Goal: Information Seeking & Learning: Learn about a topic

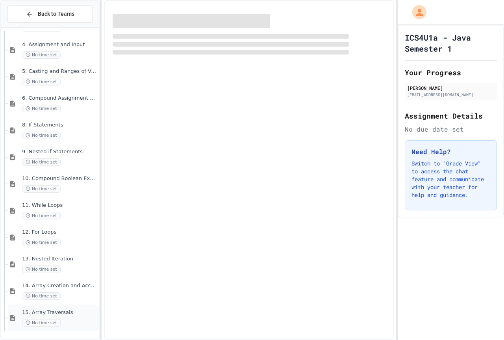
click at [43, 312] on span "15. Array Traversals" at bounding box center [60, 312] width 76 height 7
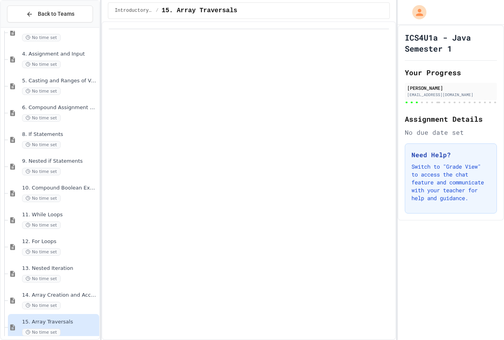
click at [54, 330] on span "No time set" at bounding box center [41, 332] width 39 height 7
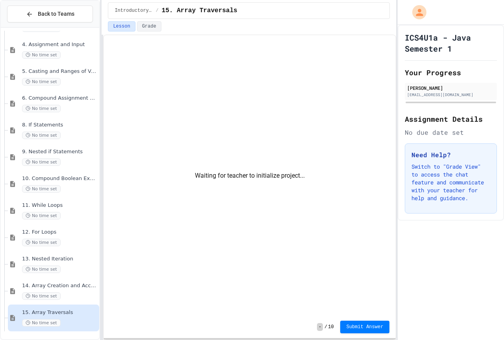
click at [53, 325] on span "No time set" at bounding box center [41, 322] width 39 height 7
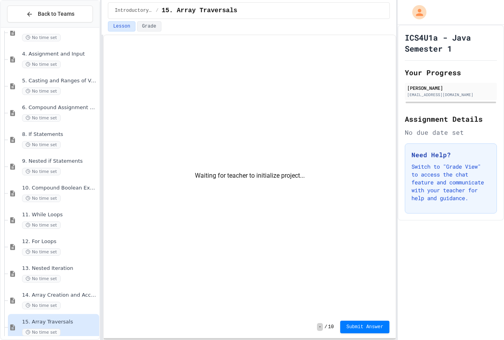
scroll to position [160, 0]
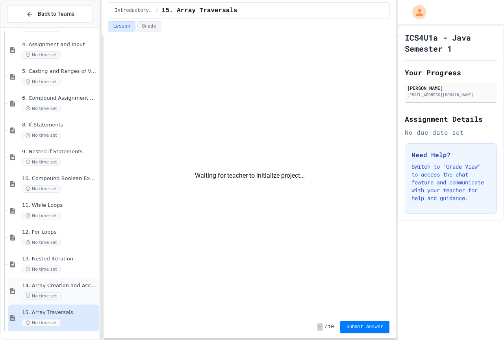
click at [63, 294] on div "No time set" at bounding box center [60, 295] width 76 height 7
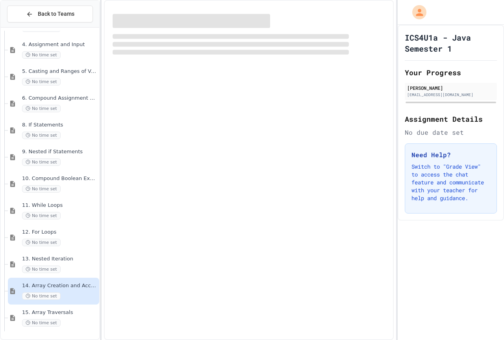
scroll to position [150, 0]
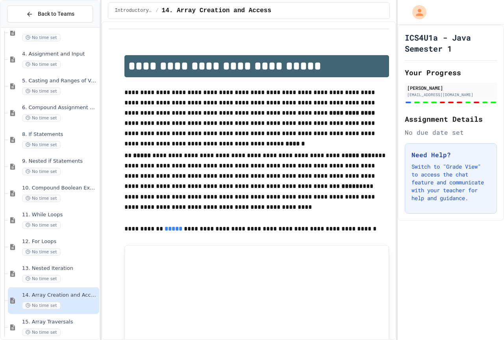
type input "**********"
type input "********"
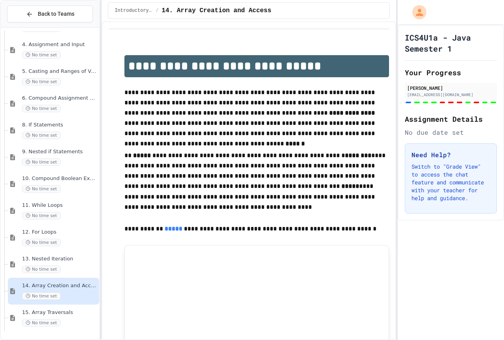
click at [65, 314] on div "2. Variables and Data Types 1h 3. Expressions and Output No time set 4. Assignm…" at bounding box center [50, 183] width 99 height 305
click at [63, 311] on span "15. Array Traversals" at bounding box center [60, 312] width 76 height 7
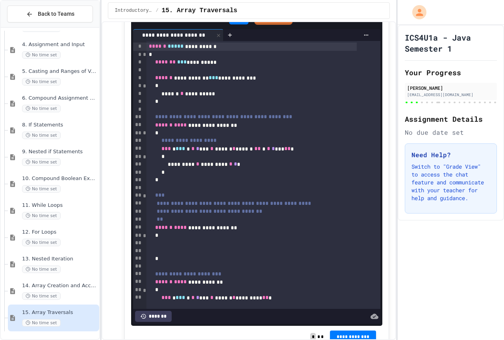
scroll to position [2246, 0]
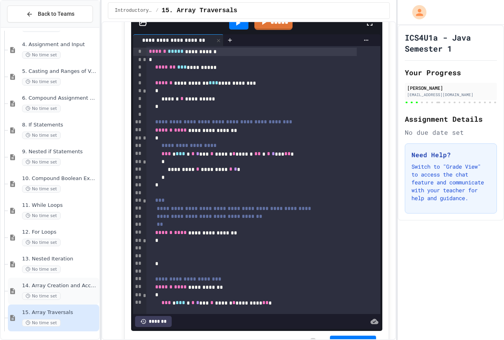
click at [67, 291] on div "14. Array Creation and Access No time set" at bounding box center [60, 291] width 76 height 17
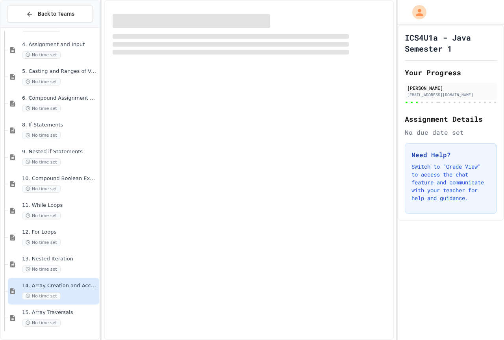
scroll to position [150, 0]
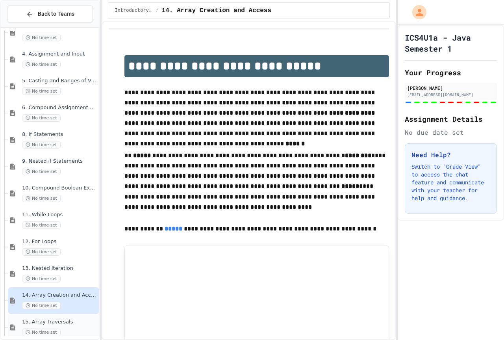
click at [60, 329] on div "No time set" at bounding box center [60, 332] width 76 height 7
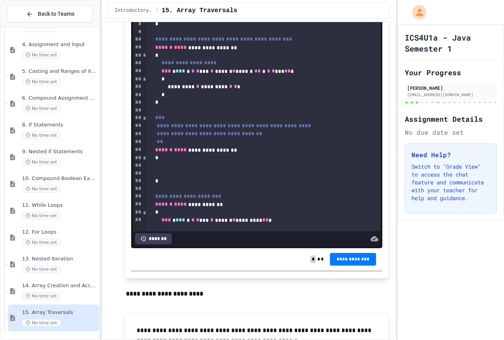
scroll to position [2286, 0]
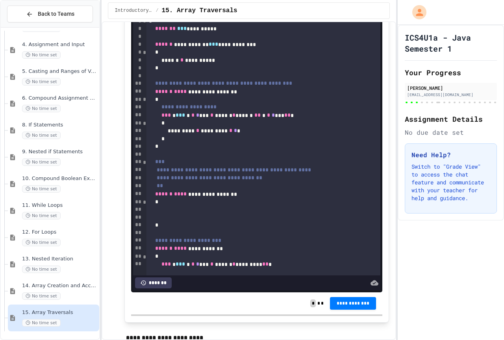
drag, startPoint x: 379, startPoint y: 45, endPoint x: 120, endPoint y: 41, distance: 258.6
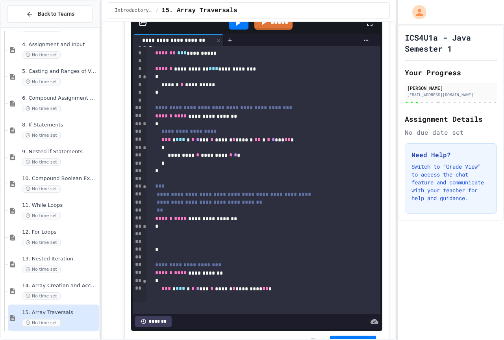
scroll to position [0, 0]
